Goal: Task Accomplishment & Management: Use online tool/utility

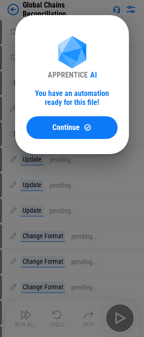
click at [64, 95] on div "You have an automation ready for this file!" at bounding box center [71, 98] width 91 height 18
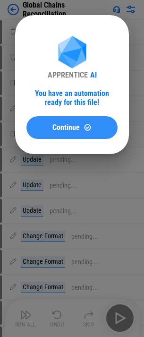
click at [67, 134] on button "Continue" at bounding box center [71, 127] width 91 height 23
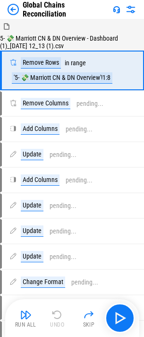
drag, startPoint x: 30, startPoint y: 312, endPoint x: 158, endPoint y: 267, distance: 135.2
click at [14, 322] on button "Run All" at bounding box center [26, 318] width 30 height 23
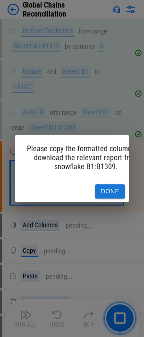
scroll to position [991, 0]
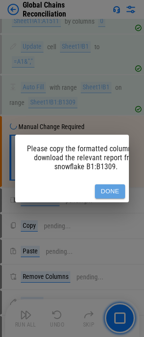
click at [105, 186] on button "Done" at bounding box center [110, 191] width 30 height 15
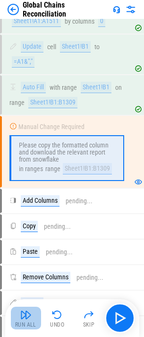
click at [30, 316] on img "button" at bounding box center [25, 314] width 11 height 11
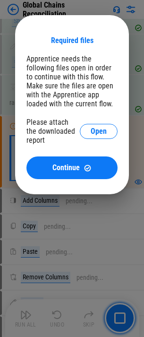
click at [80, 138] on div "Please attach the downloaded report Open" at bounding box center [71, 131] width 91 height 27
click at [87, 134] on button "Open" at bounding box center [99, 131] width 38 height 15
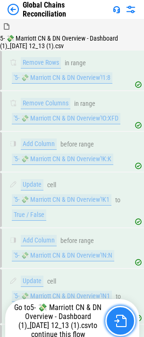
click at [117, 322] on img "button" at bounding box center [120, 321] width 12 height 12
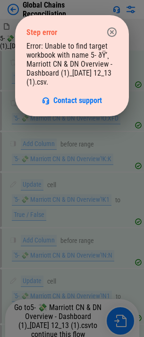
drag, startPoint x: 118, startPoint y: 29, endPoint x: 125, endPoint y: 5, distance: 25.1
click at [118, 29] on button "button" at bounding box center [112, 32] width 19 height 19
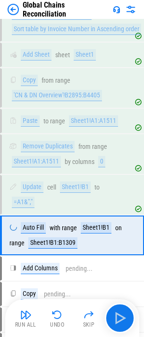
scroll to position [852, 0]
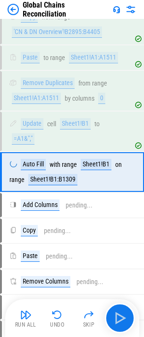
click at [18, 10] on img at bounding box center [13, 9] width 11 height 11
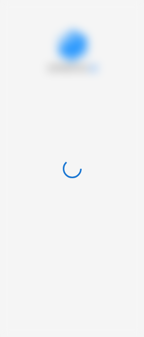
scroll to position [0, 0]
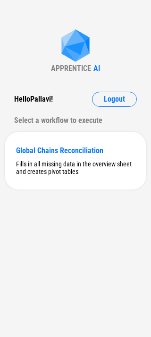
click at [44, 6] on div "APPRENTICE AI Hello Pallavi ! Logout Select a workflow to execute Global Chains…" at bounding box center [75, 168] width 151 height 337
click at [68, 139] on div "Global Chains Reconciliation Fills in all missing data in the overview sheet an…" at bounding box center [76, 161] width 142 height 58
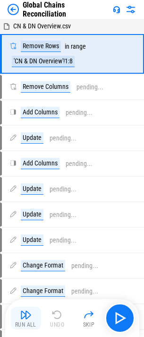
click at [26, 312] on img "button" at bounding box center [25, 314] width 11 height 11
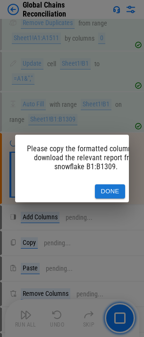
scroll to position [0, 25]
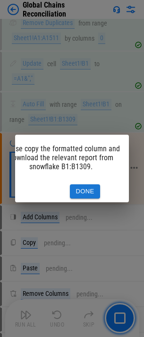
click at [87, 192] on button "Done" at bounding box center [85, 191] width 30 height 15
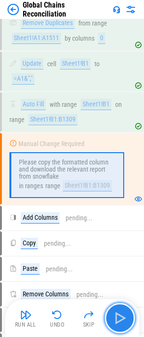
click at [114, 323] on img "button" at bounding box center [120, 318] width 15 height 15
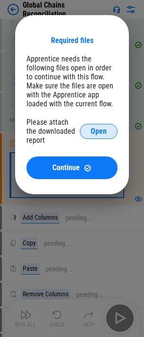
click at [92, 132] on span "Open" at bounding box center [99, 132] width 16 height 8
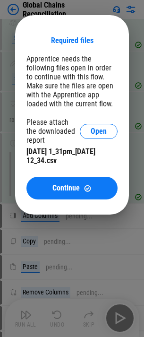
drag, startPoint x: 62, startPoint y: 163, endPoint x: 62, endPoint y: 169, distance: 6.1
click at [62, 163] on div "[DATE] 1_31pm_[DATE] 12_34.csv" at bounding box center [71, 156] width 91 height 18
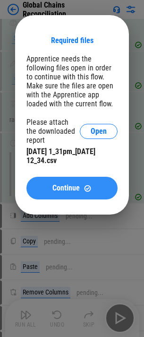
click at [62, 178] on button "Continue" at bounding box center [71, 188] width 91 height 23
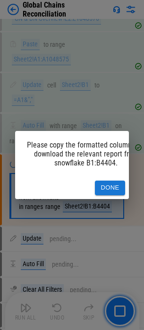
scroll to position [1740, 0]
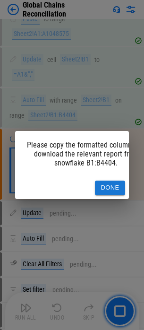
click at [105, 184] on button "Done" at bounding box center [110, 188] width 30 height 15
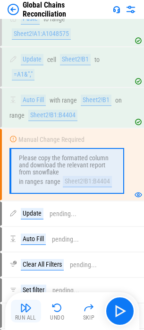
click at [32, 304] on button "Run All" at bounding box center [26, 311] width 30 height 23
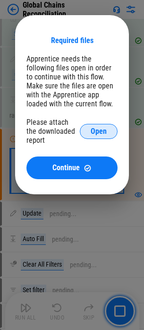
click at [98, 135] on span "Open" at bounding box center [99, 132] width 16 height 8
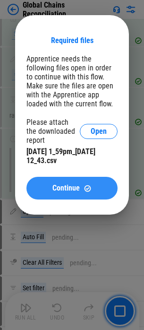
click at [75, 179] on button "Continue" at bounding box center [71, 188] width 91 height 23
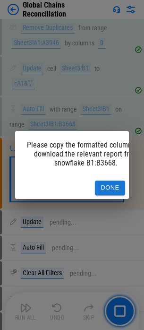
scroll to position [2690, 0]
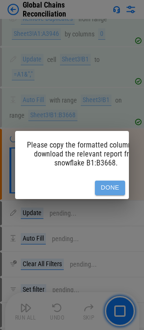
click at [111, 183] on button "Done" at bounding box center [110, 188] width 30 height 15
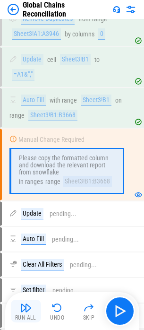
click at [35, 300] on button "Run All" at bounding box center [26, 311] width 30 height 23
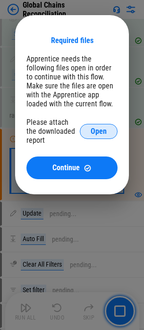
click at [97, 128] on span "Open" at bounding box center [99, 132] width 16 height 8
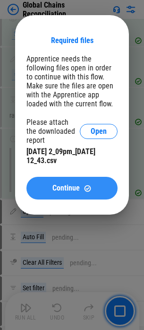
click at [63, 181] on button "Continue" at bounding box center [71, 188] width 91 height 23
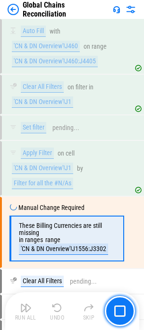
scroll to position [2915, 0]
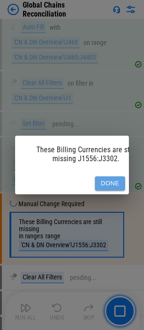
click at [105, 184] on button "Done" at bounding box center [110, 183] width 30 height 15
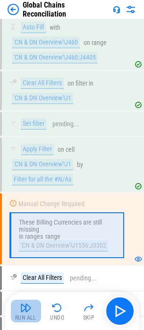
click at [26, 314] on button "Run All" at bounding box center [26, 311] width 30 height 23
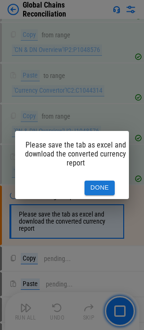
scroll to position [0, 0]
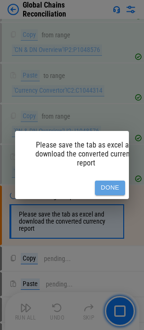
click at [100, 181] on button "Done" at bounding box center [110, 188] width 30 height 15
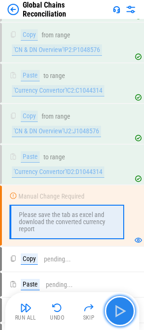
click at [111, 311] on button "button" at bounding box center [120, 311] width 30 height 30
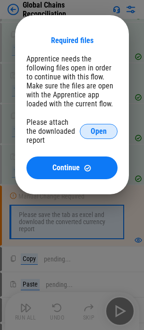
click at [89, 132] on button "Open" at bounding box center [99, 131] width 38 height 15
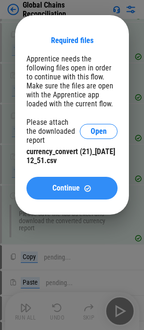
click at [62, 185] on span "Continue" at bounding box center [65, 188] width 27 height 8
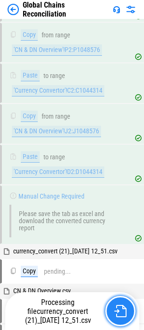
click at [121, 308] on img "button" at bounding box center [120, 311] width 12 height 12
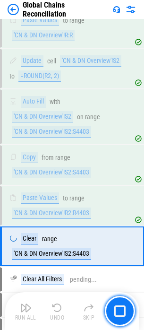
scroll to position [4931, 0]
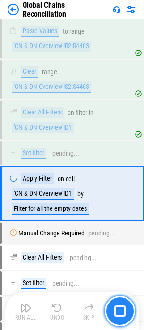
click at [116, 312] on img "button" at bounding box center [119, 310] width 11 height 11
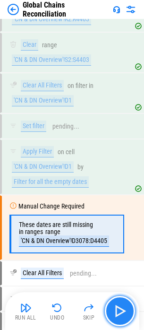
scroll to position [5045, 0]
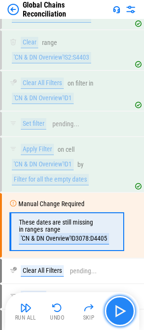
click at [121, 309] on img "button" at bounding box center [120, 310] width 15 height 15
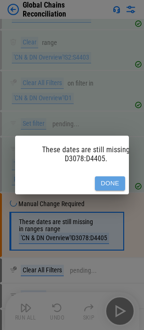
click at [108, 181] on button "Done" at bounding box center [110, 183] width 30 height 15
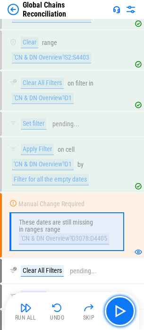
click at [111, 301] on button "button" at bounding box center [120, 311] width 30 height 30
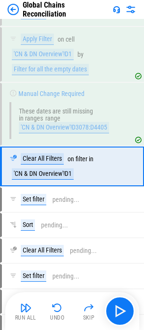
scroll to position [5157, 0]
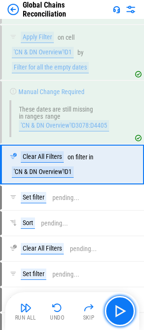
click at [111, 301] on button "button" at bounding box center [120, 311] width 30 height 30
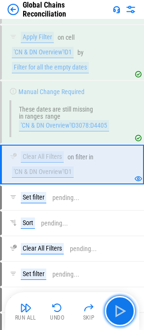
click at [111, 301] on button "button" at bounding box center [120, 311] width 30 height 30
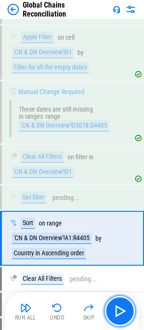
click at [111, 301] on button "button" at bounding box center [120, 311] width 30 height 30
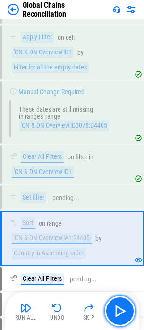
click at [111, 301] on button "button" at bounding box center [120, 311] width 30 height 30
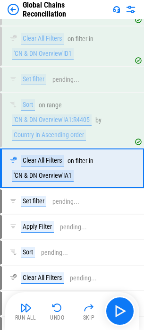
scroll to position [5279, 0]
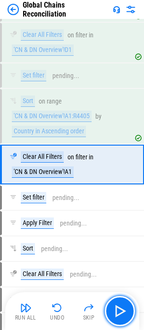
drag, startPoint x: 111, startPoint y: 301, endPoint x: 101, endPoint y: 332, distance: 32.1
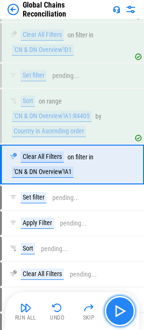
click at [116, 301] on button "button" at bounding box center [120, 311] width 30 height 30
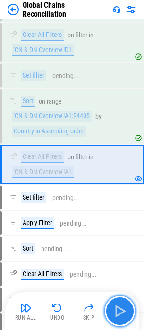
click at [116, 301] on button "button" at bounding box center [120, 311] width 30 height 30
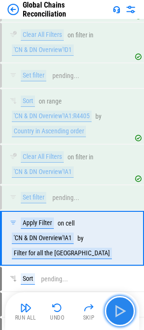
click at [116, 301] on button "button" at bounding box center [120, 311] width 30 height 30
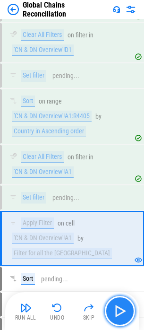
click at [116, 301] on button "button" at bounding box center [120, 311] width 30 height 30
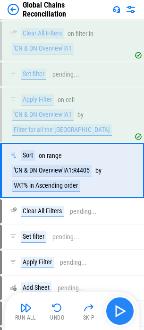
scroll to position [5409, 0]
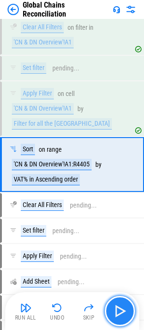
click at [116, 301] on button "button" at bounding box center [120, 311] width 30 height 30
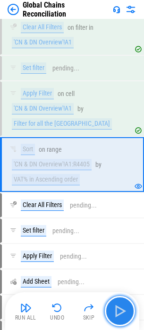
click at [116, 301] on button "button" at bounding box center [120, 311] width 30 height 30
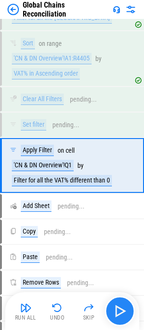
scroll to position [5516, 0]
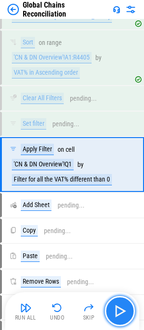
click at [116, 301] on button "button" at bounding box center [120, 311] width 30 height 30
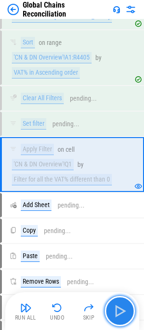
click at [116, 301] on button "button" at bounding box center [120, 311] width 30 height 30
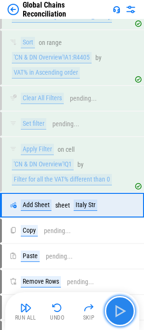
click at [116, 301] on button "button" at bounding box center [120, 311] width 30 height 30
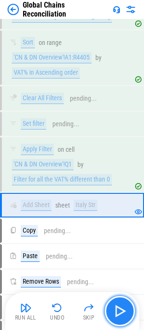
click at [116, 301] on button "button" at bounding box center [120, 311] width 30 height 30
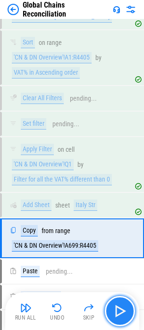
click at [109, 306] on button "button" at bounding box center [120, 311] width 30 height 30
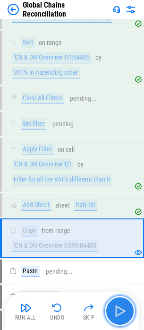
click at [109, 306] on button "button" at bounding box center [120, 311] width 30 height 30
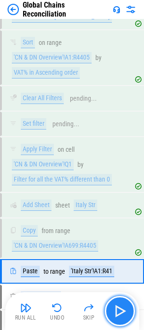
click at [108, 306] on button "button" at bounding box center [120, 311] width 30 height 30
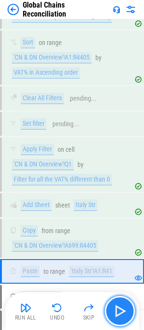
click at [116, 310] on img "button" at bounding box center [120, 310] width 15 height 15
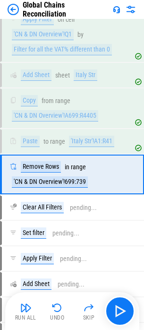
scroll to position [5656, 0]
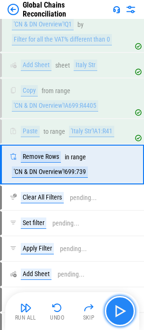
click at [126, 307] on img "button" at bounding box center [120, 310] width 15 height 15
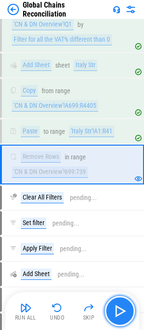
click at [128, 310] on button "button" at bounding box center [120, 311] width 30 height 30
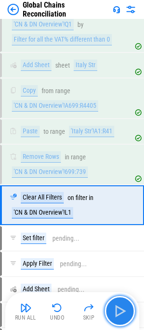
click at [113, 305] on img "button" at bounding box center [120, 310] width 15 height 15
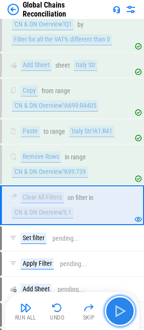
click at [121, 309] on img "button" at bounding box center [120, 310] width 15 height 15
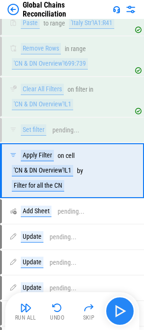
scroll to position [5770, 0]
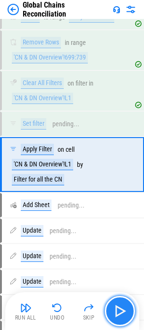
click at [121, 309] on img "button" at bounding box center [120, 310] width 15 height 15
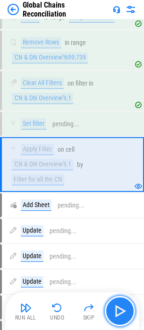
click at [118, 303] on button "button" at bounding box center [120, 311] width 30 height 30
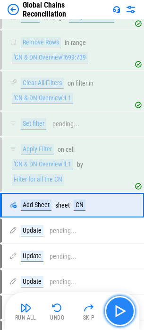
click at [118, 303] on button "button" at bounding box center [120, 311] width 30 height 30
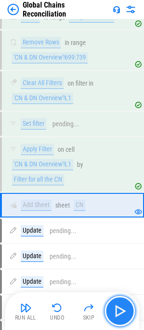
click at [118, 303] on button "button" at bounding box center [120, 311] width 30 height 30
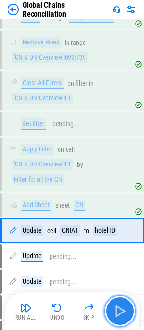
click at [118, 303] on button "button" at bounding box center [120, 311] width 30 height 30
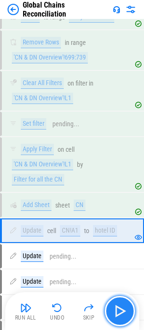
click at [120, 306] on img "button" at bounding box center [120, 310] width 15 height 15
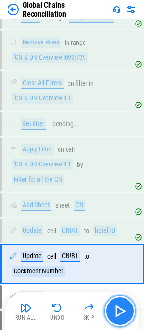
click at [120, 306] on img "button" at bounding box center [120, 310] width 15 height 15
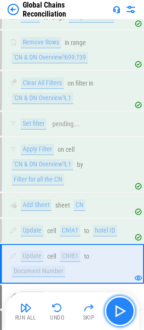
click at [120, 306] on img "button" at bounding box center [120, 310] width 15 height 15
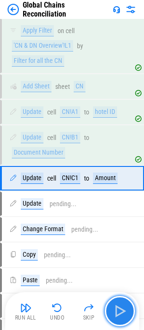
scroll to position [5902, 0]
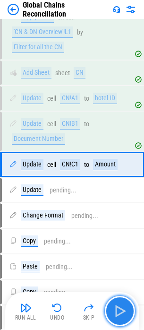
click at [120, 306] on img "button" at bounding box center [120, 310] width 15 height 15
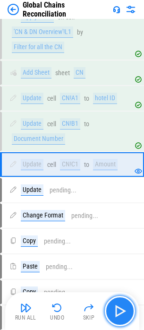
click at [120, 306] on img "button" at bounding box center [120, 310] width 15 height 15
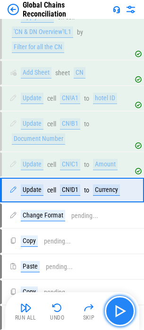
click at [120, 306] on img "button" at bounding box center [120, 310] width 15 height 15
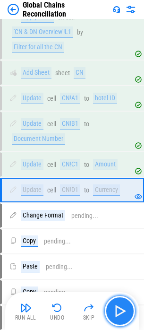
click at [120, 306] on img "button" at bounding box center [120, 310] width 15 height 15
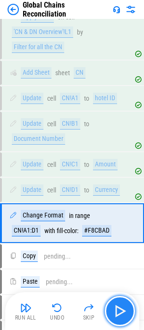
click at [120, 306] on img "button" at bounding box center [120, 310] width 15 height 15
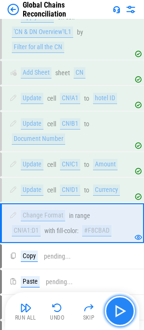
click at [120, 306] on img "button" at bounding box center [120, 310] width 15 height 15
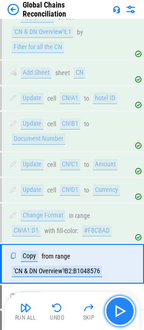
click at [120, 306] on img "button" at bounding box center [120, 310] width 15 height 15
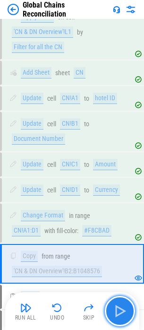
click at [120, 306] on img "button" at bounding box center [120, 310] width 15 height 15
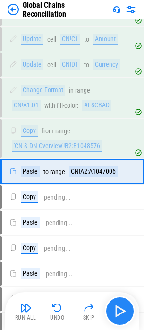
scroll to position [6035, 0]
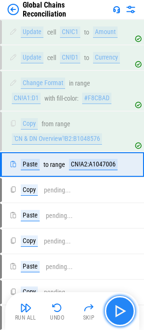
click at [120, 306] on img "button" at bounding box center [120, 310] width 15 height 15
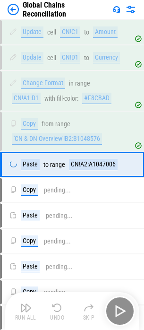
click at [120, 306] on div "Run All Undo Skip" at bounding box center [73, 311] width 125 height 30
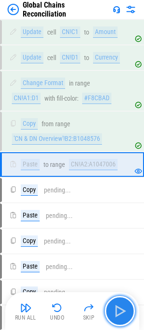
click at [120, 306] on img "button" at bounding box center [120, 310] width 15 height 15
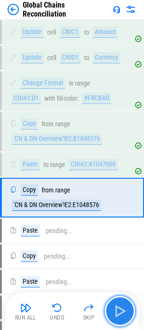
click at [120, 306] on img "button" at bounding box center [120, 310] width 15 height 15
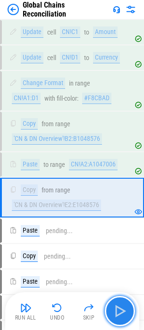
click at [120, 306] on img "button" at bounding box center [120, 310] width 15 height 15
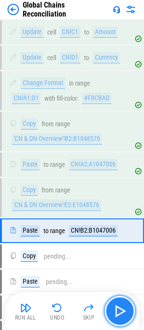
click at [120, 306] on img "button" at bounding box center [120, 310] width 15 height 15
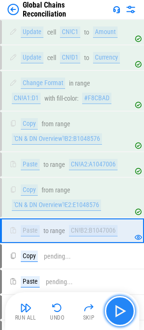
click at [120, 306] on img "button" at bounding box center [120, 310] width 15 height 15
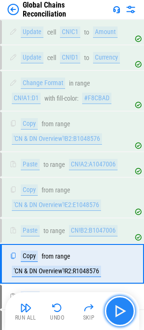
click at [120, 306] on img "button" at bounding box center [120, 310] width 15 height 15
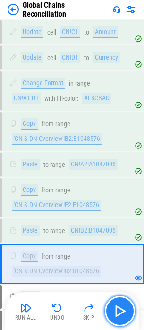
click at [118, 308] on img "button" at bounding box center [120, 310] width 15 height 15
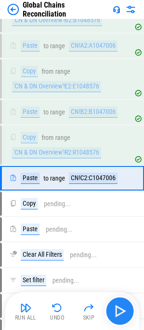
scroll to position [6167, 0]
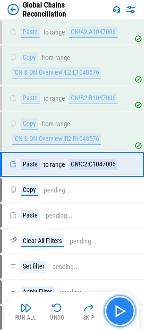
click at [118, 309] on img "button" at bounding box center [120, 310] width 15 height 15
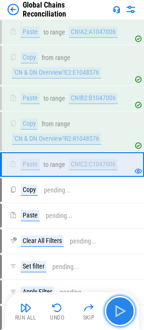
click at [114, 303] on button "button" at bounding box center [120, 311] width 30 height 30
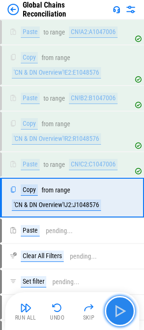
click at [113, 303] on img "button" at bounding box center [120, 310] width 15 height 15
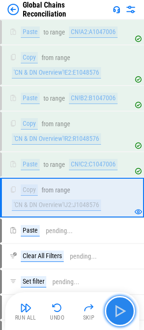
click at [113, 302] on button "button" at bounding box center [120, 311] width 30 height 30
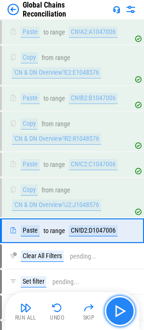
click at [113, 306] on img "button" at bounding box center [120, 310] width 15 height 15
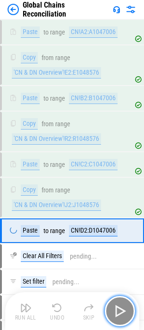
click at [113, 306] on img "button" at bounding box center [120, 310] width 15 height 15
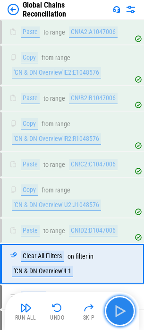
click at [115, 310] on img "button" at bounding box center [120, 310] width 15 height 15
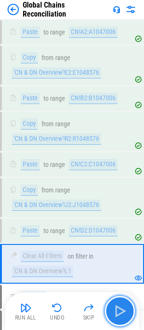
click at [116, 307] on img "button" at bounding box center [120, 310] width 15 height 15
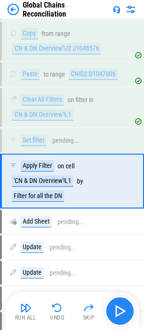
scroll to position [6340, 0]
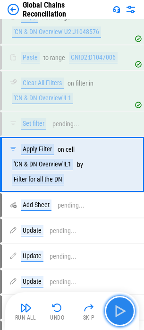
click at [116, 307] on img "button" at bounding box center [120, 310] width 15 height 15
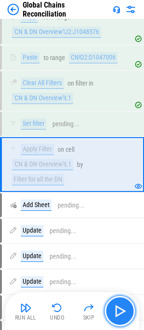
click at [116, 307] on img "button" at bounding box center [120, 310] width 15 height 15
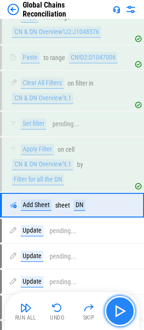
click at [116, 307] on img "button" at bounding box center [120, 310] width 15 height 15
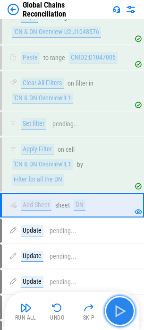
click at [116, 306] on img "button" at bounding box center [120, 310] width 15 height 15
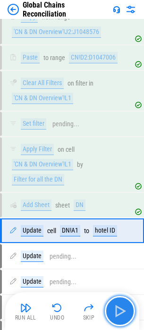
click at [116, 306] on img "button" at bounding box center [120, 310] width 15 height 15
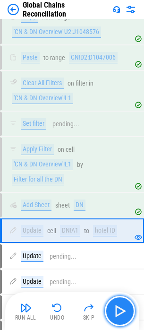
click at [116, 306] on img "button" at bounding box center [120, 310] width 15 height 15
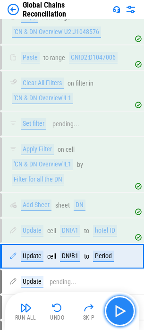
click at [116, 306] on img "button" at bounding box center [120, 310] width 15 height 15
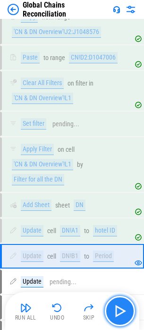
click at [116, 306] on img "button" at bounding box center [120, 310] width 15 height 15
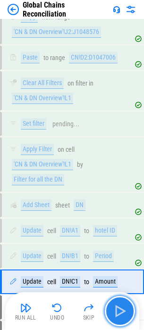
click at [116, 306] on img "button" at bounding box center [120, 310] width 15 height 15
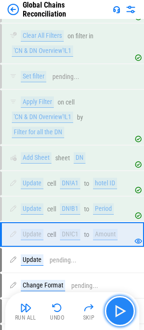
click at [116, 306] on img "button" at bounding box center [120, 310] width 15 height 15
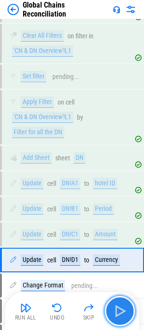
click at [116, 306] on img "button" at bounding box center [120, 310] width 15 height 15
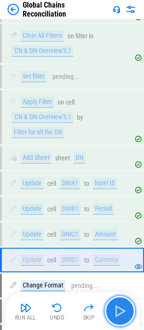
click at [116, 306] on img "button" at bounding box center [120, 310] width 15 height 15
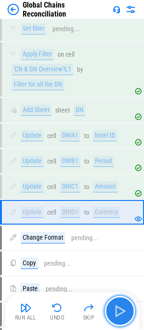
click at [116, 306] on img "button" at bounding box center [120, 310] width 15 height 15
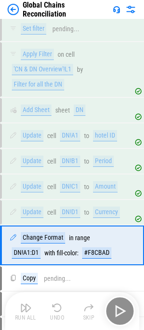
scroll to position [6474, 0]
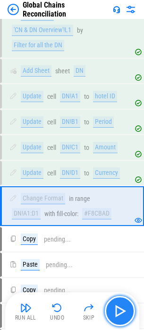
click at [116, 306] on img "button" at bounding box center [120, 310] width 15 height 15
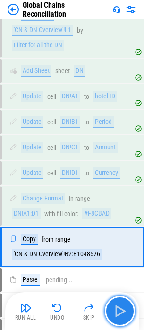
click at [116, 304] on img "button" at bounding box center [120, 310] width 15 height 15
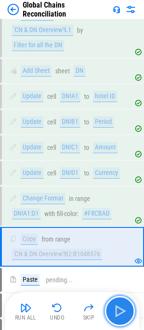
click at [113, 301] on button "button" at bounding box center [120, 311] width 30 height 30
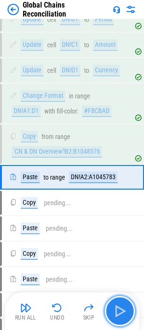
scroll to position [6590, 0]
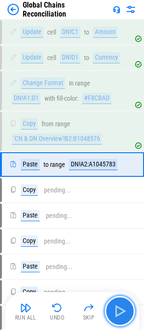
click at [113, 301] on button "button" at bounding box center [120, 311] width 30 height 30
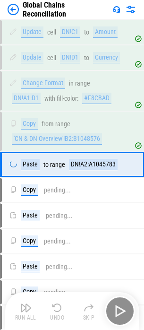
click at [113, 301] on div "Run All Undo Skip" at bounding box center [73, 311] width 125 height 30
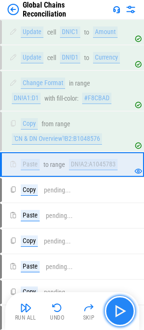
click at [113, 301] on button "button" at bounding box center [120, 311] width 30 height 30
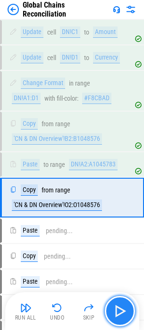
click at [113, 301] on button "button" at bounding box center [120, 311] width 30 height 30
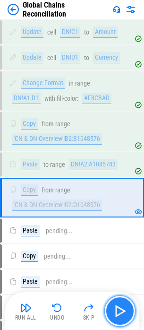
click at [113, 301] on button "button" at bounding box center [120, 311] width 30 height 30
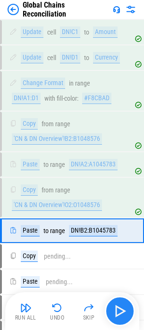
click at [113, 301] on div "Run All Undo Skip" at bounding box center [73, 311] width 125 height 30
click at [113, 301] on button "button" at bounding box center [120, 311] width 30 height 30
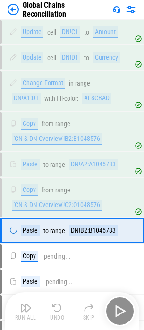
click at [113, 301] on div "Run All Undo Skip" at bounding box center [73, 311] width 125 height 30
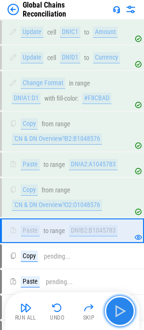
click at [113, 301] on button "button" at bounding box center [120, 311] width 30 height 30
click at [113, 301] on div "Run All Undo Skip" at bounding box center [73, 311] width 125 height 30
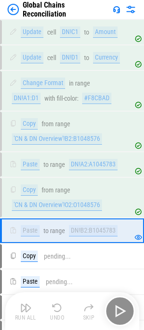
click at [113, 301] on div "Run All Undo Skip" at bounding box center [73, 311] width 125 height 30
click at [113, 301] on button "button" at bounding box center [120, 311] width 30 height 30
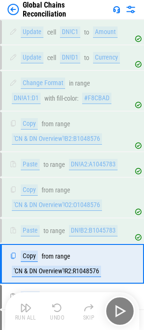
click at [113, 301] on div "Run All Undo Skip" at bounding box center [73, 311] width 125 height 30
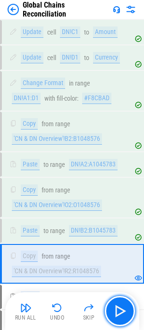
click at [113, 301] on button "button" at bounding box center [120, 311] width 30 height 30
click at [113, 301] on div "Run All Undo Skip" at bounding box center [73, 311] width 125 height 30
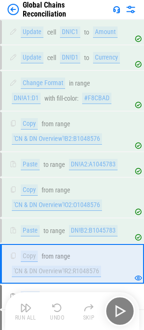
click at [113, 301] on div "Run All Undo Skip" at bounding box center [73, 311] width 125 height 30
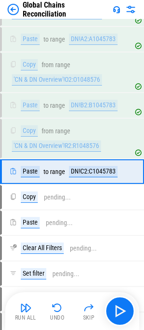
scroll to position [6722, 0]
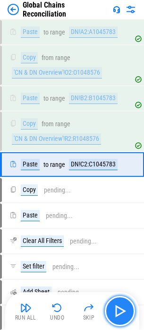
click at [117, 309] on img "button" at bounding box center [120, 310] width 15 height 15
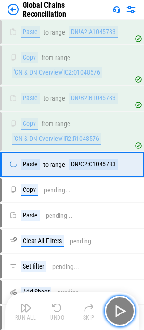
click at [118, 307] on img "button" at bounding box center [120, 310] width 15 height 15
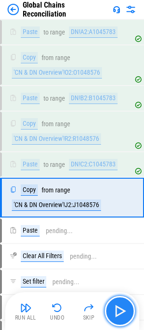
click at [118, 307] on img "button" at bounding box center [120, 310] width 15 height 15
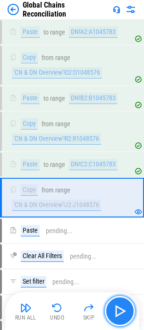
click at [118, 307] on img "button" at bounding box center [120, 310] width 15 height 15
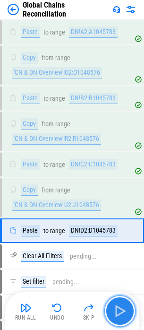
click at [118, 307] on img "button" at bounding box center [120, 310] width 15 height 15
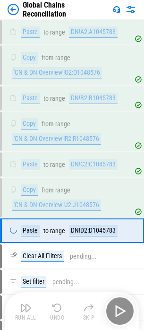
click at [118, 307] on div "Run All Undo Skip" at bounding box center [73, 311] width 125 height 30
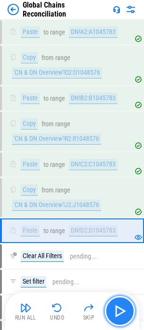
click at [118, 307] on img "button" at bounding box center [120, 310] width 15 height 15
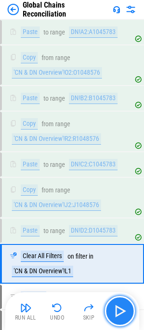
click at [118, 307] on img "button" at bounding box center [120, 310] width 15 height 15
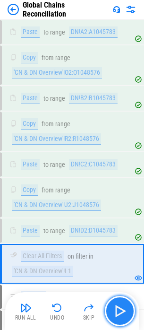
click at [118, 307] on img "button" at bounding box center [120, 310] width 15 height 15
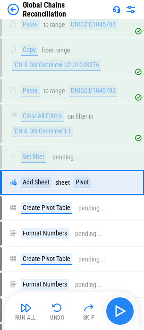
scroll to position [6880, 0]
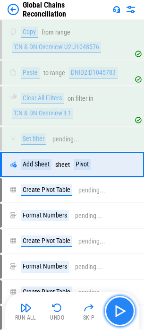
click at [118, 307] on img "button" at bounding box center [120, 310] width 15 height 15
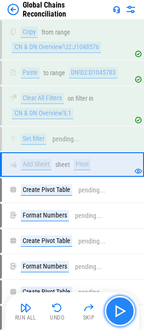
click at [118, 307] on img "button" at bounding box center [120, 310] width 15 height 15
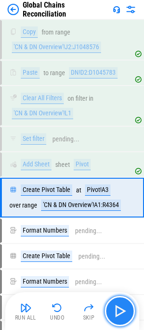
click at [118, 307] on img "button" at bounding box center [120, 310] width 15 height 15
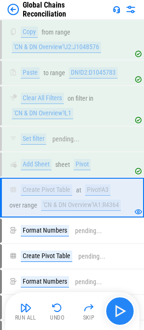
click at [118, 307] on div "Run All Undo Skip" at bounding box center [73, 311] width 125 height 30
click at [118, 307] on img "button" at bounding box center [120, 310] width 15 height 15
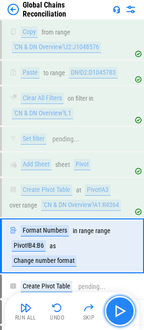
click at [118, 307] on img "button" at bounding box center [120, 310] width 15 height 15
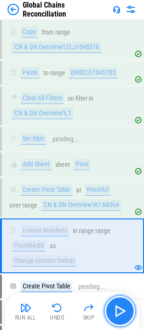
click at [118, 307] on img "button" at bounding box center [120, 310] width 15 height 15
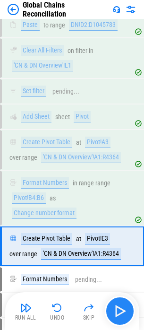
scroll to position [7010, 0]
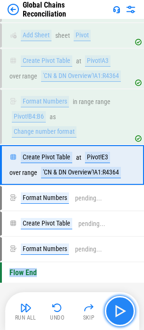
click at [118, 307] on img "button" at bounding box center [120, 310] width 15 height 15
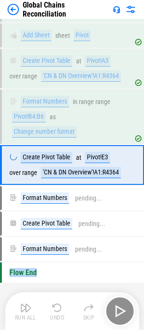
click at [118, 307] on div "Run All Undo Skip" at bounding box center [73, 311] width 125 height 30
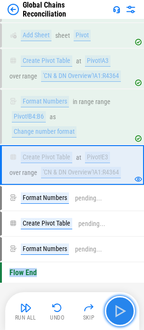
click at [118, 307] on img "button" at bounding box center [120, 310] width 15 height 15
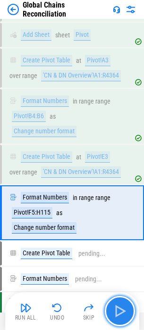
click at [118, 307] on img "button" at bounding box center [120, 310] width 15 height 15
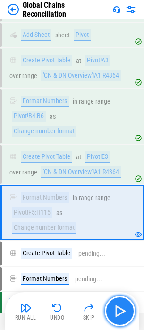
click at [118, 307] on img "button" at bounding box center [120, 310] width 15 height 15
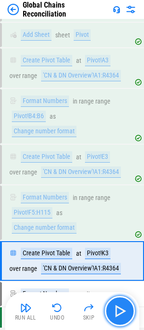
click at [118, 307] on img "button" at bounding box center [120, 310] width 15 height 15
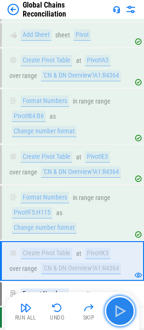
click at [118, 307] on img "button" at bounding box center [120, 310] width 15 height 15
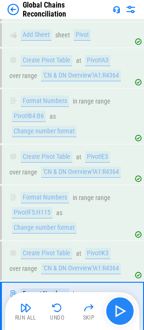
scroll to position [7085, 0]
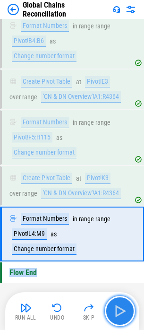
click at [118, 307] on img "button" at bounding box center [120, 310] width 15 height 15
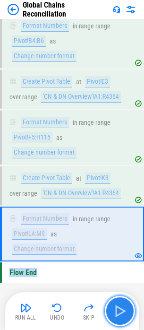
click at [118, 307] on img "button" at bounding box center [120, 310] width 15 height 15
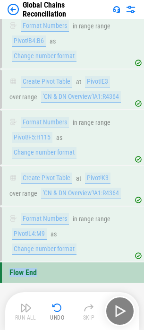
click at [50, 264] on div "Flow End" at bounding box center [72, 272] width 144 height 20
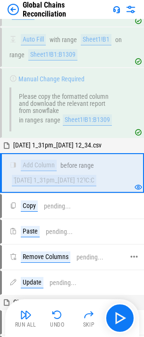
scroll to position [981, 0]
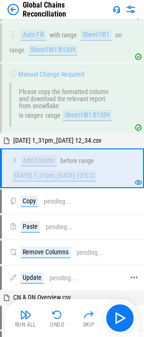
drag, startPoint x: 29, startPoint y: 312, endPoint x: 102, endPoint y: 282, distance: 79.0
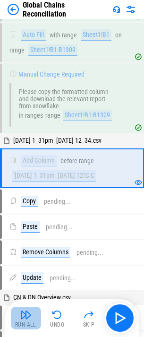
click at [22, 314] on img "button" at bounding box center [25, 314] width 11 height 11
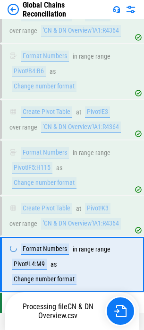
scroll to position [7085, 0]
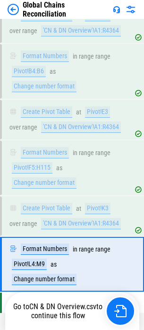
scroll to position [7085, 0]
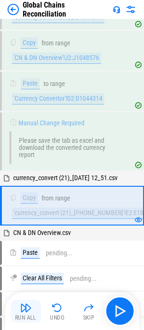
scroll to position [4129, 0]
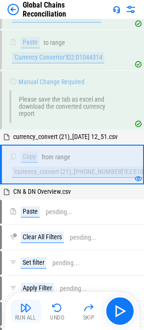
click at [26, 303] on img "button" at bounding box center [25, 307] width 11 height 11
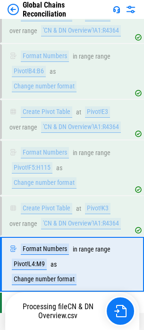
scroll to position [7085, 0]
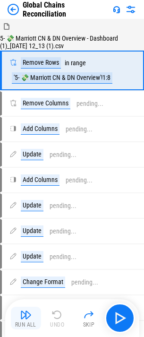
click at [30, 312] on img "button" at bounding box center [25, 314] width 11 height 11
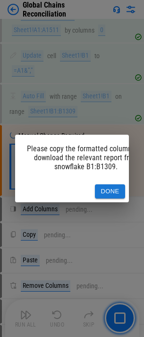
scroll to position [991, 0]
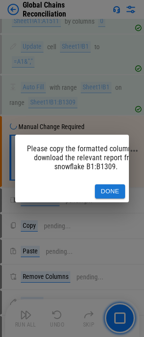
click at [113, 193] on button "Done" at bounding box center [110, 191] width 30 height 15
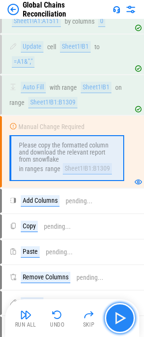
click at [130, 313] on button "button" at bounding box center [120, 318] width 30 height 30
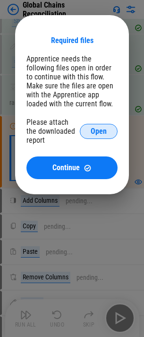
click at [102, 138] on button "Open" at bounding box center [99, 131] width 38 height 15
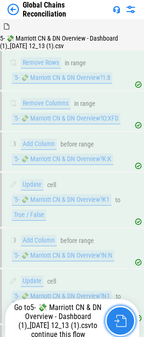
click at [117, 321] on img "button" at bounding box center [120, 321] width 12 height 12
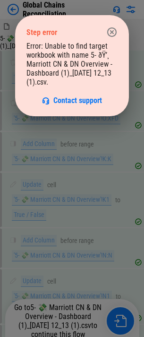
click at [110, 35] on icon "button" at bounding box center [111, 31] width 11 height 11
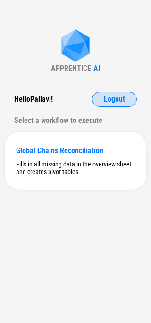
click at [101, 92] on div "APPRENTICE AI Hello Pallavi ! Logout Select a workflow to execute Global Chains…" at bounding box center [75, 161] width 151 height 323
click at [101, 94] on button "Logout" at bounding box center [114, 99] width 45 height 15
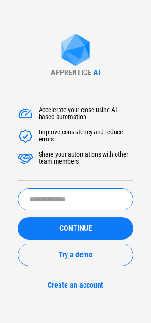
click at [50, 193] on input "text" at bounding box center [75, 199] width 115 height 22
type input "******"
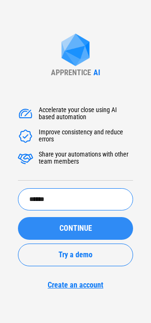
click at [44, 230] on div "CONTINUE" at bounding box center [75, 229] width 93 height 8
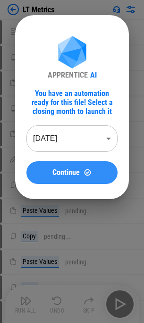
click at [79, 167] on button "Continue" at bounding box center [71, 172] width 91 height 23
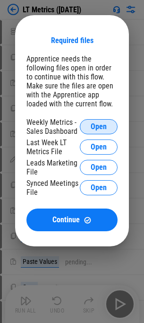
click at [98, 122] on button "Open" at bounding box center [99, 126] width 38 height 15
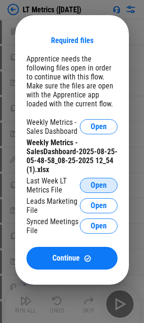
click at [91, 180] on button "Open" at bounding box center [99, 185] width 38 height 15
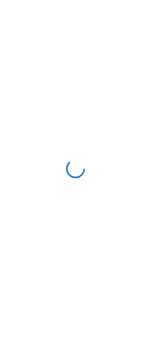
drag, startPoint x: 0, startPoint y: 0, endPoint x: 89, endPoint y: 240, distance: 255.8
click at [89, 240] on div at bounding box center [75, 168] width 151 height 337
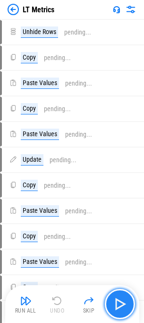
click at [112, 295] on button "button" at bounding box center [120, 304] width 30 height 30
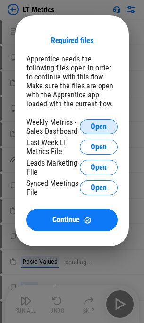
click at [98, 126] on span "Open" at bounding box center [99, 127] width 16 height 8
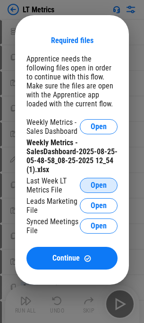
drag, startPoint x: 86, startPoint y: 173, endPoint x: 85, endPoint y: 178, distance: 4.8
click at [86, 173] on div "Weekly Metrics - SalesDashboard-2025-08-25-05-48-58_08-25-2025 12_54 (1).xlsx" at bounding box center [71, 156] width 91 height 36
click at [85, 178] on button "Open" at bounding box center [99, 185] width 38 height 15
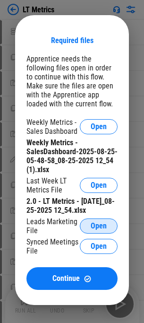
click at [100, 227] on span "Open" at bounding box center [99, 226] width 16 height 8
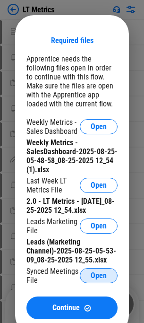
click at [92, 274] on span "Open" at bounding box center [99, 276] width 16 height 8
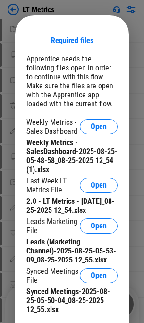
click at [51, 274] on div "Synced Meetings File" at bounding box center [52, 276] width 53 height 18
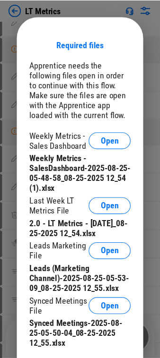
scroll to position [1111, 0]
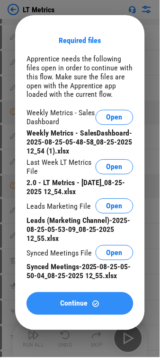
click at [61, 308] on button "Continue" at bounding box center [79, 304] width 107 height 23
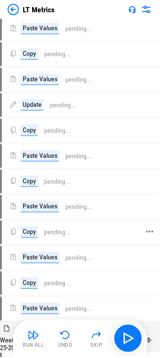
scroll to position [0, 0]
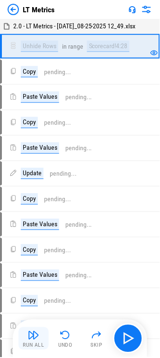
click at [32, 322] on img "button" at bounding box center [33, 335] width 11 height 11
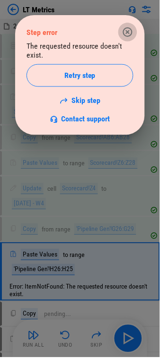
click at [125, 36] on icon "button" at bounding box center [127, 31] width 11 height 11
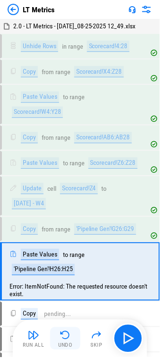
click at [65, 322] on div "Undo" at bounding box center [65, 346] width 14 height 6
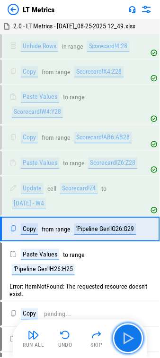
click at [133, 322] on img "button" at bounding box center [128, 339] width 15 height 15
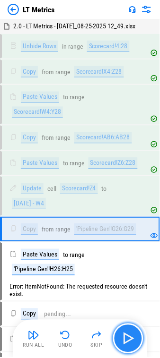
click at [119, 322] on button "button" at bounding box center [128, 339] width 30 height 30
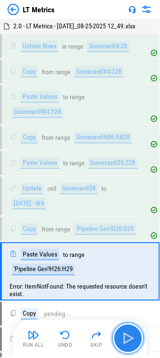
click at [119, 322] on button "button" at bounding box center [128, 339] width 30 height 30
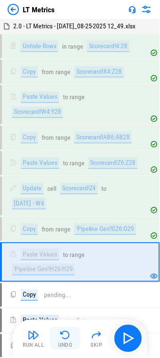
click at [64, 322] on img "button" at bounding box center [65, 335] width 11 height 11
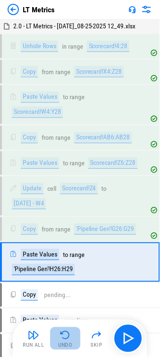
click at [64, 322] on img "button" at bounding box center [65, 335] width 11 height 11
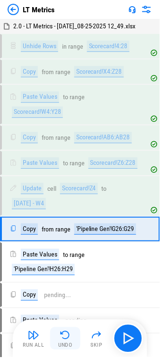
click at [64, 322] on img "button" at bounding box center [65, 335] width 11 height 11
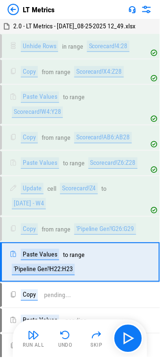
drag, startPoint x: 17, startPoint y: 310, endPoint x: 68, endPoint y: 334, distance: 56.3
click at [68, 322] on img "button" at bounding box center [65, 335] width 11 height 11
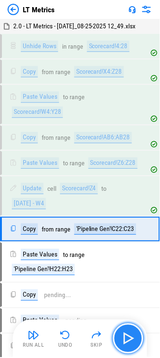
click at [126, 322] on img "button" at bounding box center [128, 339] width 15 height 15
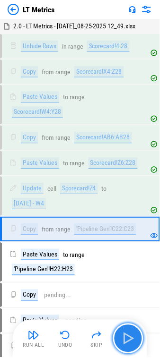
click at [125, 322] on img "button" at bounding box center [128, 339] width 15 height 15
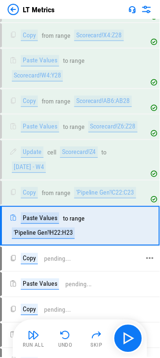
scroll to position [52, 0]
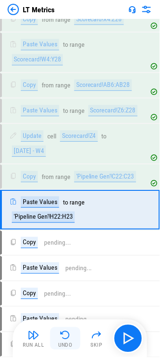
click at [72, 322] on div "Undo" at bounding box center [65, 346] width 14 height 6
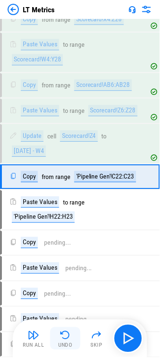
click at [72, 322] on div "Undo" at bounding box center [65, 346] width 14 height 6
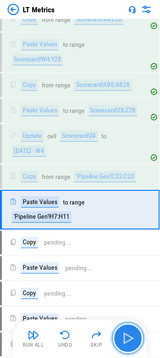
click at [129, 322] on img "button" at bounding box center [128, 339] width 15 height 15
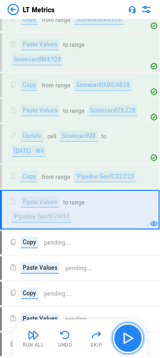
click at [129, 322] on img "button" at bounding box center [128, 339] width 15 height 15
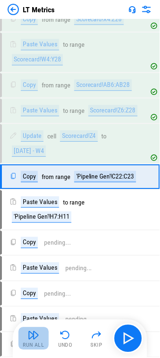
click at [32, 322] on img "button" at bounding box center [33, 335] width 11 height 11
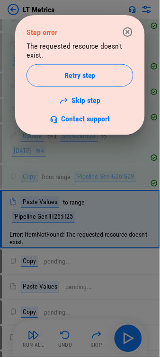
click at [131, 32] on icon "button" at bounding box center [127, 31] width 9 height 9
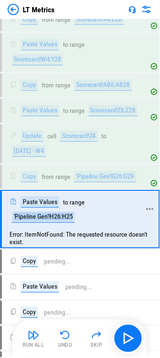
drag, startPoint x: 74, startPoint y: 218, endPoint x: 10, endPoint y: 221, distance: 63.9
click at [10, 221] on div "Paste Values to range 'Pipeline Gen'!H26:H25" at bounding box center [74, 210] width 130 height 26
click at [32, 223] on div "'Pipeline Gen'!H26:H25" at bounding box center [43, 217] width 63 height 11
drag, startPoint x: 78, startPoint y: 222, endPoint x: 50, endPoint y: 224, distance: 27.5
click at [50, 224] on div "Paste Values to range 'Pipeline Gen'!H26:H25" at bounding box center [74, 210] width 130 height 26
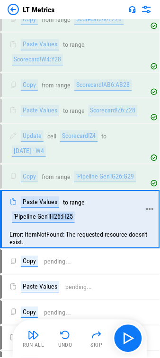
copy div "H26:H25"
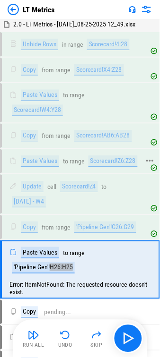
scroll to position [0, 0]
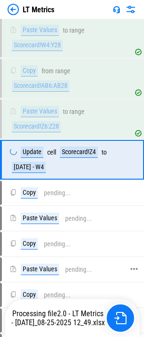
scroll to position [106, 0]
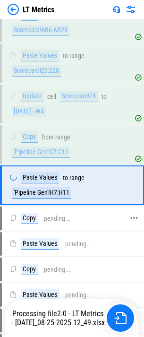
scroll to position [188, 0]
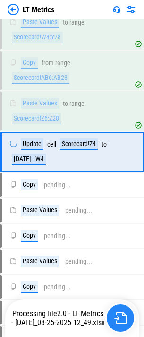
scroll to position [106, 0]
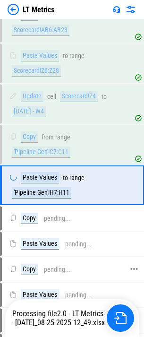
scroll to position [188, 0]
